Goal: Task Accomplishment & Management: Complete application form

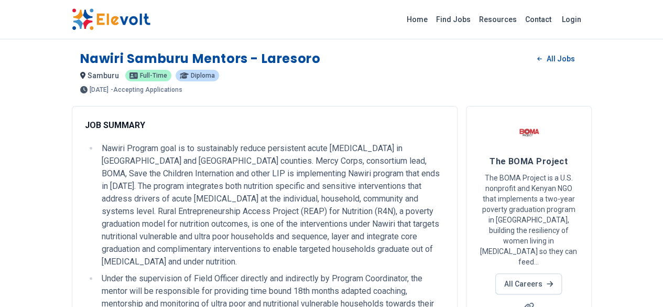
click at [114, 88] on p "- Accepting Applications" at bounding box center [147, 90] width 72 height 6
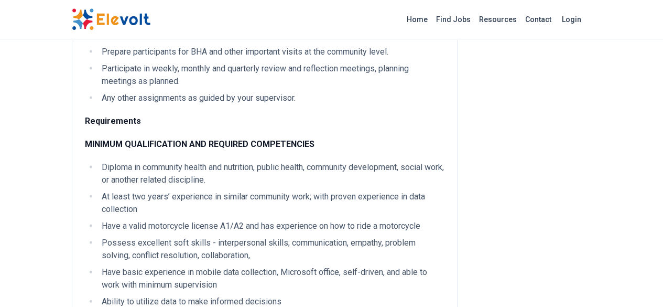
scroll to position [1049, 0]
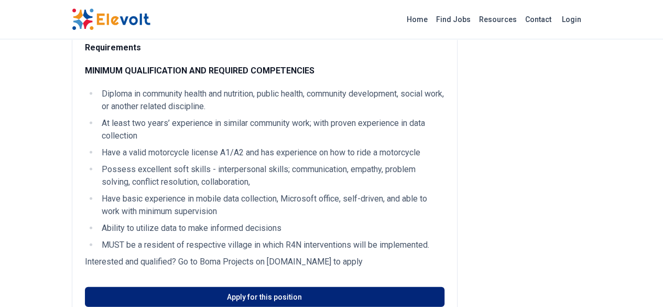
click at [262, 287] on link "Apply for this position" at bounding box center [265, 297] width 360 height 20
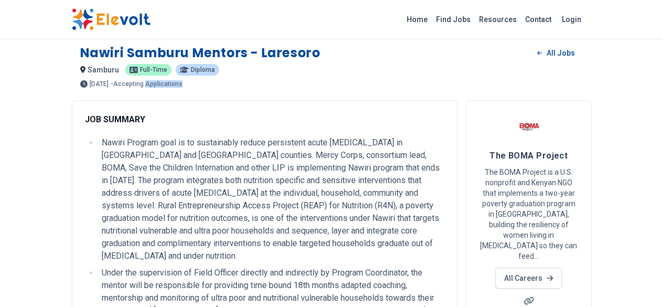
scroll to position [0, 0]
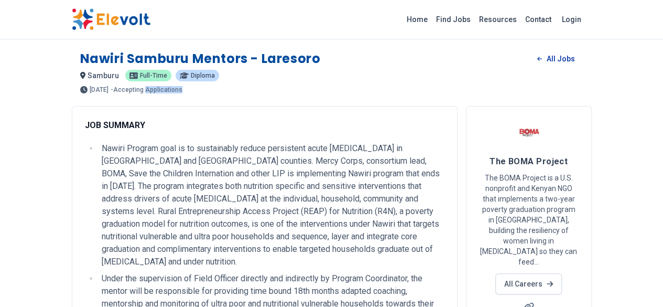
click at [583, 59] on link "All Jobs" at bounding box center [556, 59] width 54 height 16
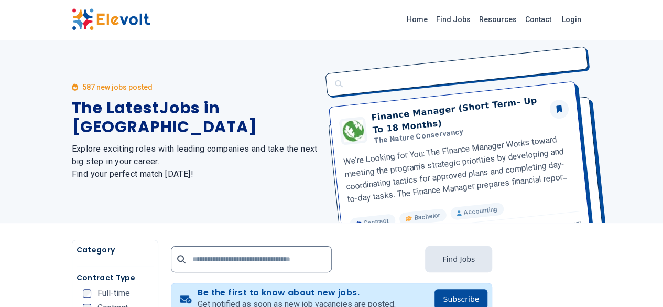
click at [592, 58] on div "Finance Manager (Short Term– Up To 18 Months) The Nature Conservancy We’re Look…" at bounding box center [455, 131] width 273 height 184
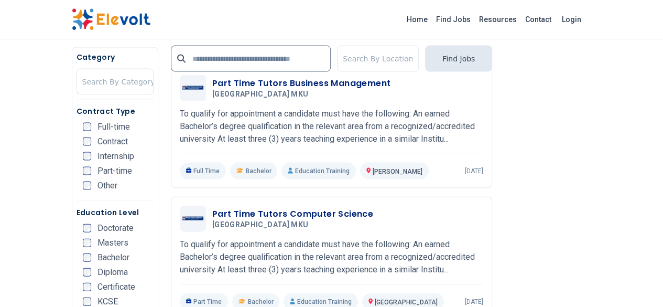
scroll to position [1070, 0]
